Goal: Complete application form: Complete application form

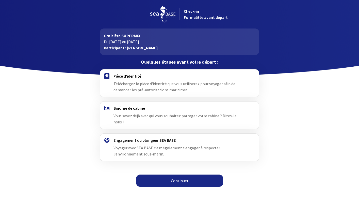
click at [131, 80] on div "Pièce d'identité Téléchargez la pièce d'identité que vous utiliserez pour voyag…" at bounding box center [179, 82] width 132 height 19
click at [174, 176] on link "Continuer" at bounding box center [179, 180] width 87 height 12
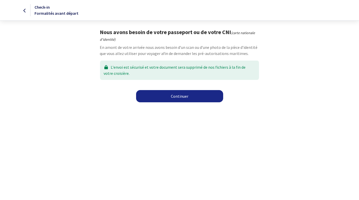
click at [170, 97] on link "Continuer" at bounding box center [179, 96] width 87 height 12
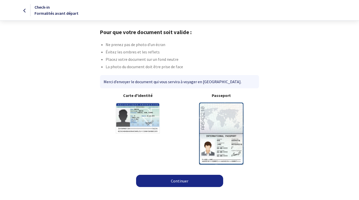
click at [185, 182] on link "Continuer" at bounding box center [179, 180] width 87 height 12
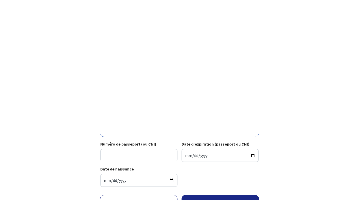
scroll to position [114, 0]
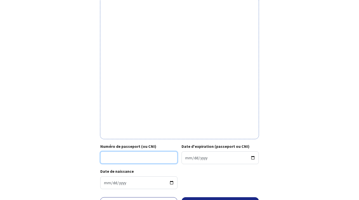
click at [139, 158] on input "Numéro de passeport (ou CNI)" at bounding box center [138, 157] width 77 height 12
type input "21LA86395"
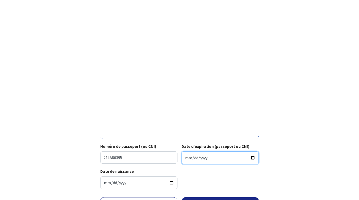
click at [185, 158] on input "Date d'expiration (passeport ou CNI)" at bounding box center [219, 157] width 77 height 13
type input "2031-02-14"
click at [292, 124] on div "Votre passeport ou CNI Passeport (uniquement la page avec photo) ou recto de vo…" at bounding box center [179, 54] width 287 height 278
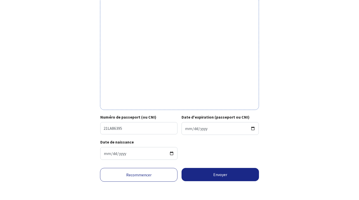
scroll to position [147, 0]
click at [229, 172] on button "Envoyer" at bounding box center [219, 174] width 77 height 13
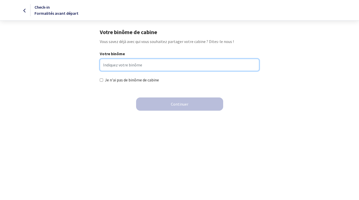
click at [128, 65] on input "Votre binôme" at bounding box center [179, 65] width 159 height 12
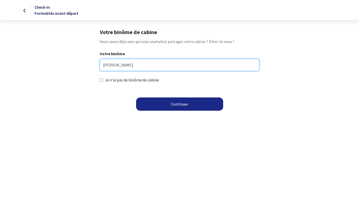
type input "Olivier ETIENNEY"
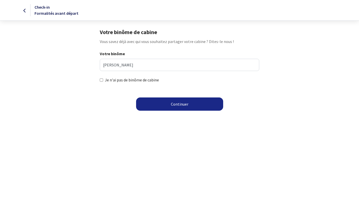
click at [174, 106] on button "Continuer" at bounding box center [179, 103] width 87 height 13
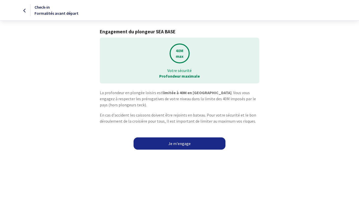
click at [176, 145] on link "Je m'engage" at bounding box center [180, 143] width 92 height 12
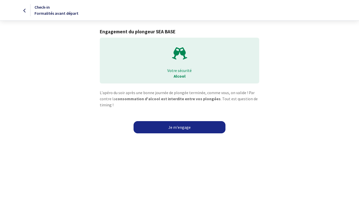
click at [186, 126] on link "Je m'engage" at bounding box center [180, 127] width 92 height 12
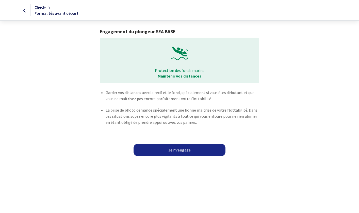
click at [178, 151] on link "Je m'engage" at bounding box center [180, 150] width 92 height 12
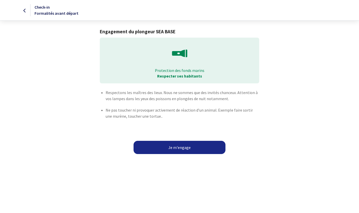
click at [179, 147] on button "Je m'engage" at bounding box center [180, 147] width 92 height 13
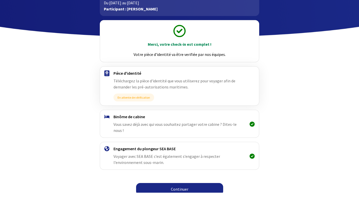
scroll to position [19, 0]
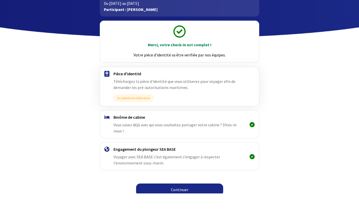
click at [181, 203] on link "Continuer" at bounding box center [179, 209] width 87 height 12
click at [173, 199] on link "Continuer" at bounding box center [179, 205] width 87 height 12
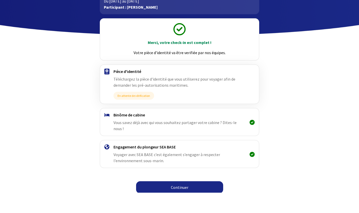
scroll to position [21, 0]
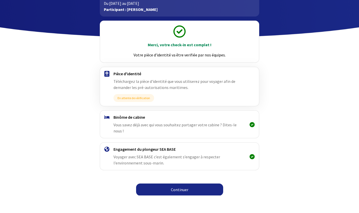
click at [188, 201] on link "Continuer" at bounding box center [179, 207] width 87 height 12
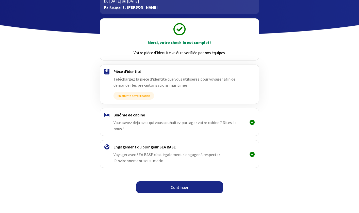
scroll to position [21, 0]
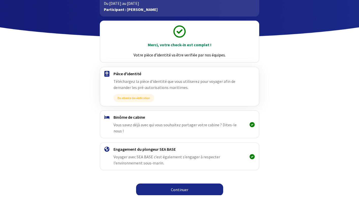
click at [188, 201] on link "Continuer" at bounding box center [179, 207] width 87 height 12
